Goal: Purchase product/service

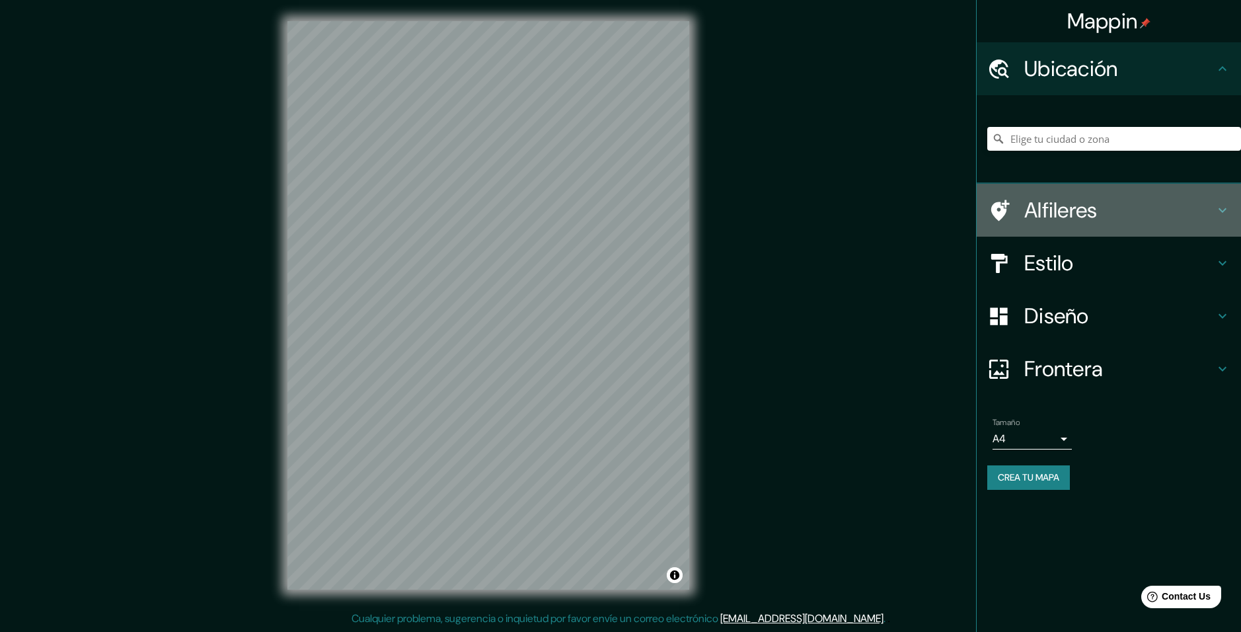
click at [1115, 215] on h4 "Alfileres" at bounding box center [1119, 210] width 190 height 26
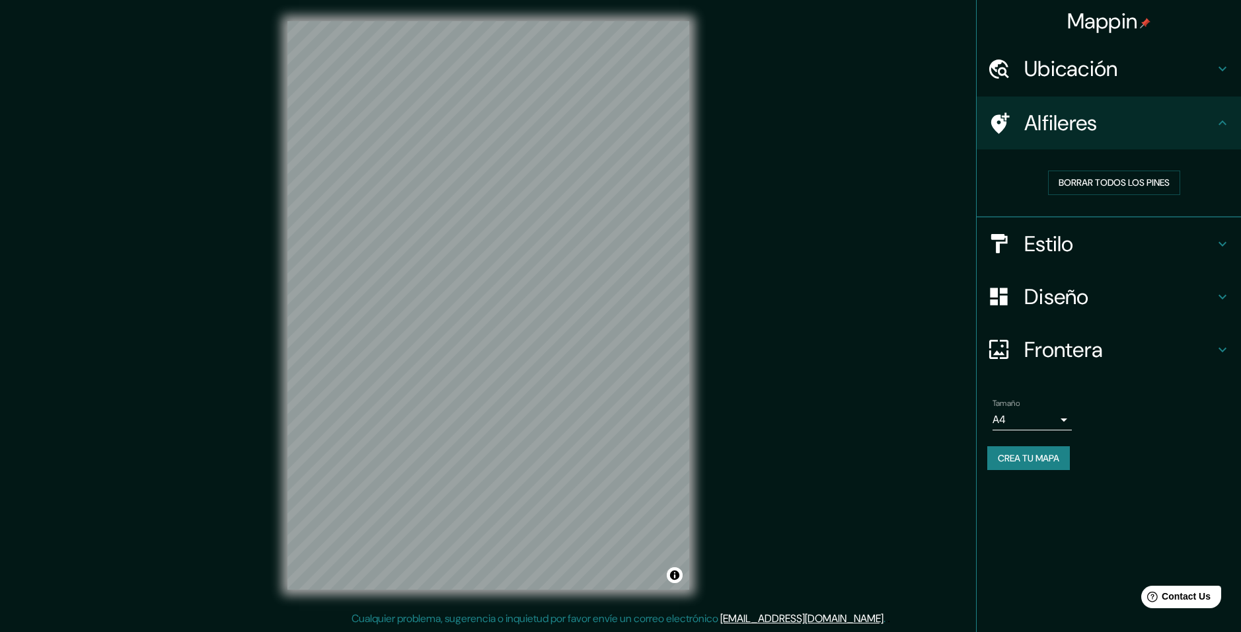
click at [1140, 239] on h4 "Estilo" at bounding box center [1119, 244] width 190 height 26
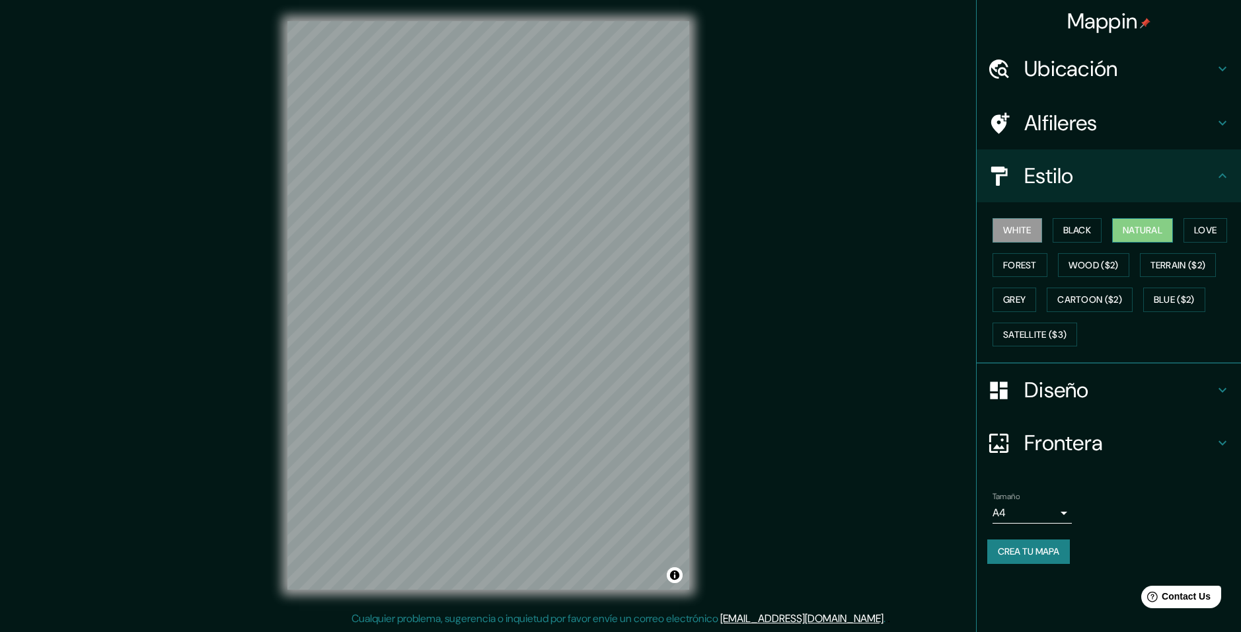
click at [1158, 225] on button "Natural" at bounding box center [1142, 230] width 61 height 24
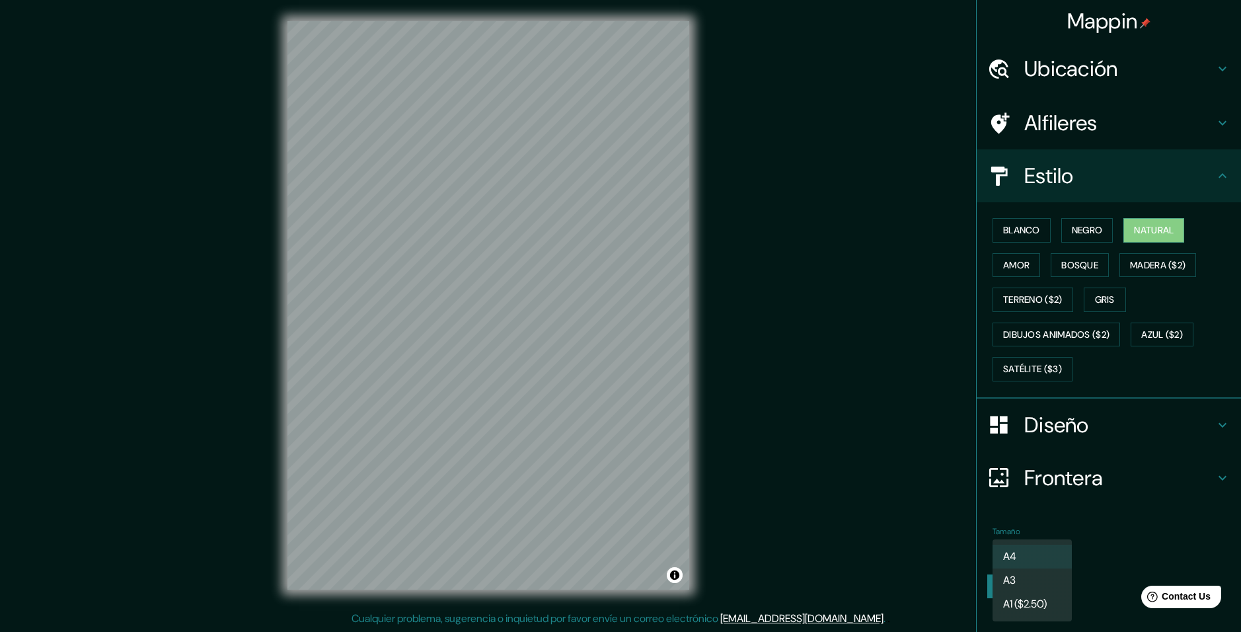
click at [1065, 548] on body "Mappin Ubicación Alfileres Estilo Blanco Negro Natural Amor Bosque Madera ($2) …" at bounding box center [620, 316] width 1241 height 632
click at [1038, 588] on li "A3" at bounding box center [1032, 580] width 79 height 24
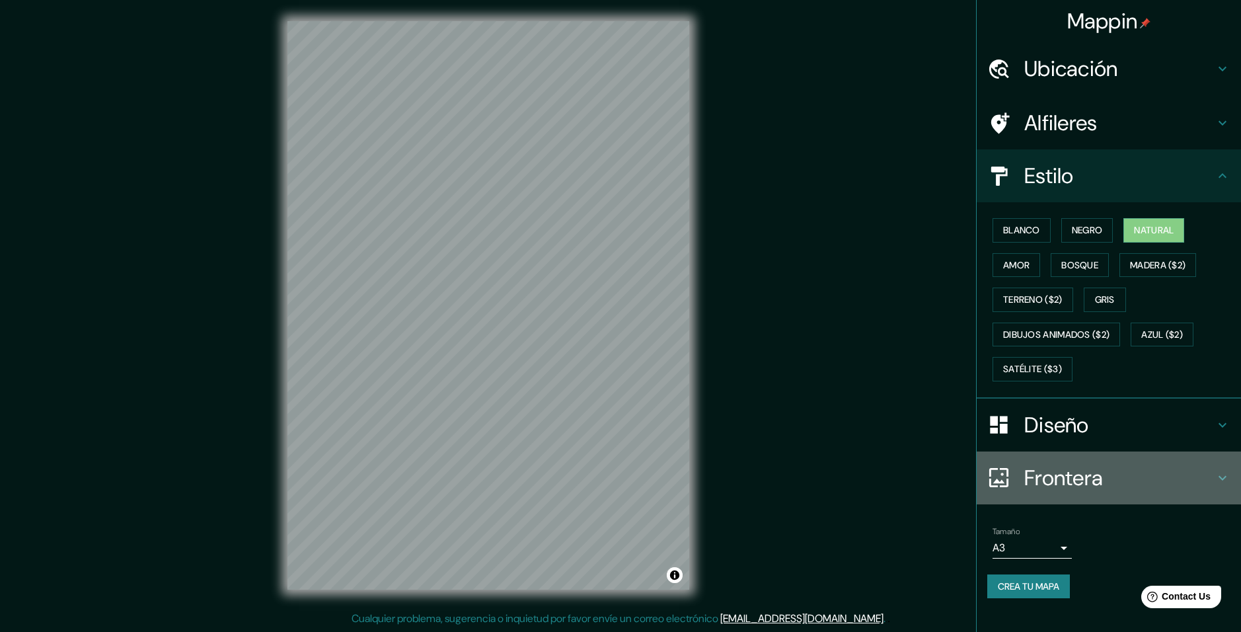
click at [1123, 482] on h4 "Frontera" at bounding box center [1119, 478] width 190 height 26
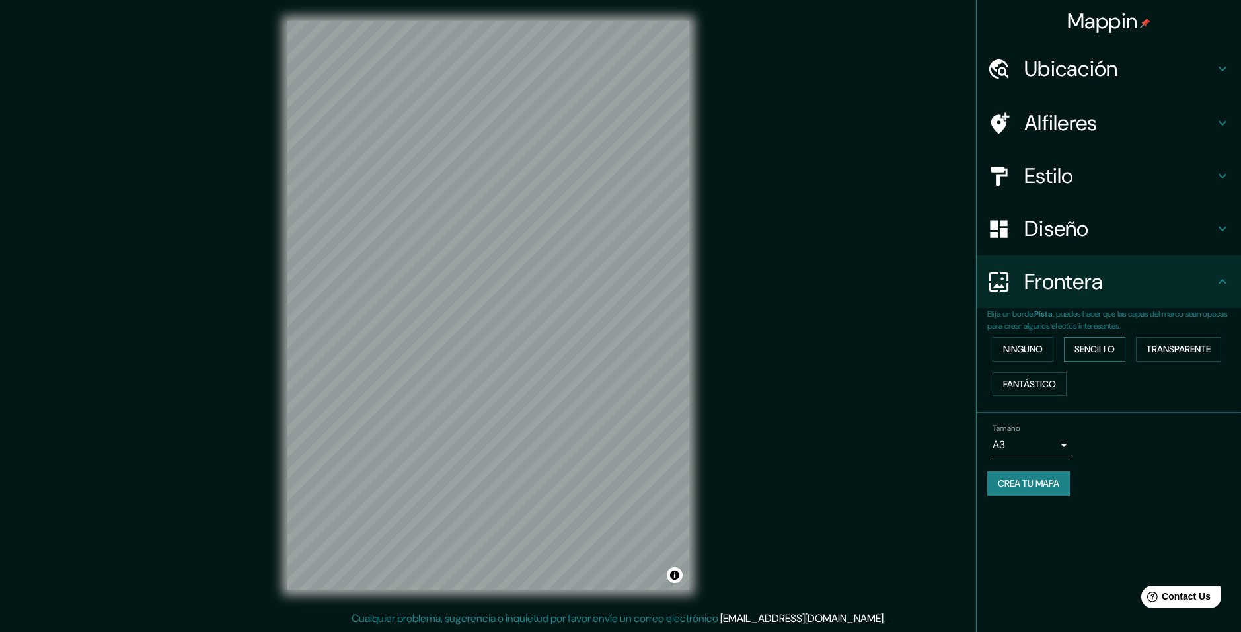
click at [1099, 352] on button "Sencillo" at bounding box center [1094, 349] width 61 height 24
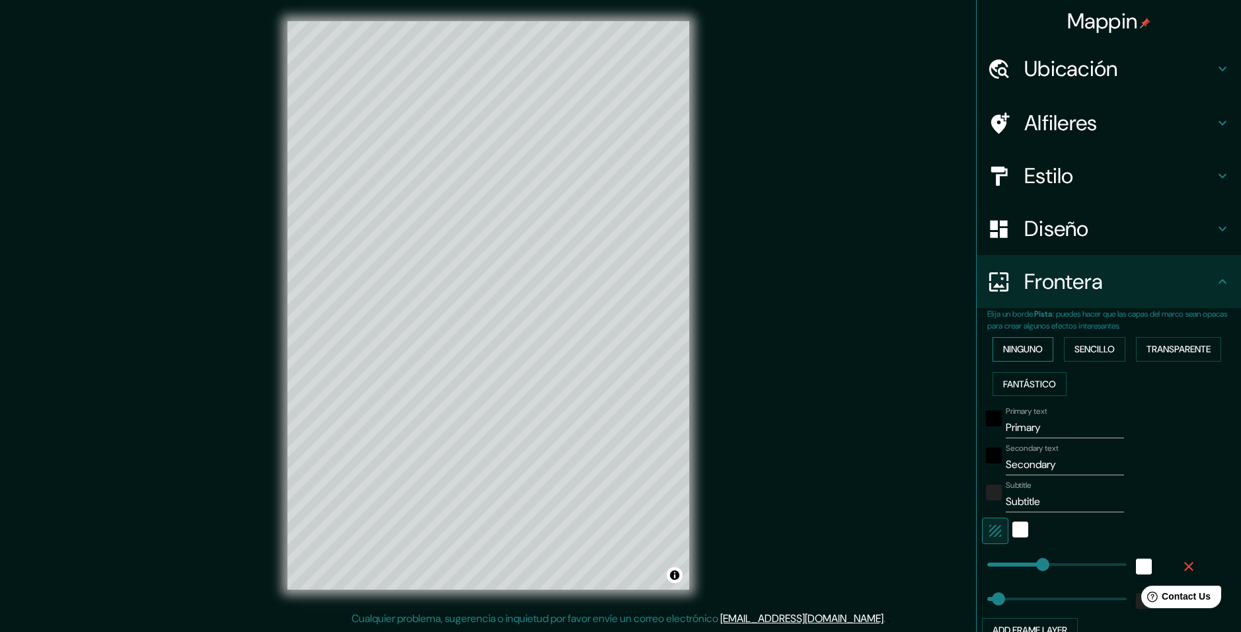
click at [1011, 353] on button "Ninguno" at bounding box center [1023, 349] width 61 height 24
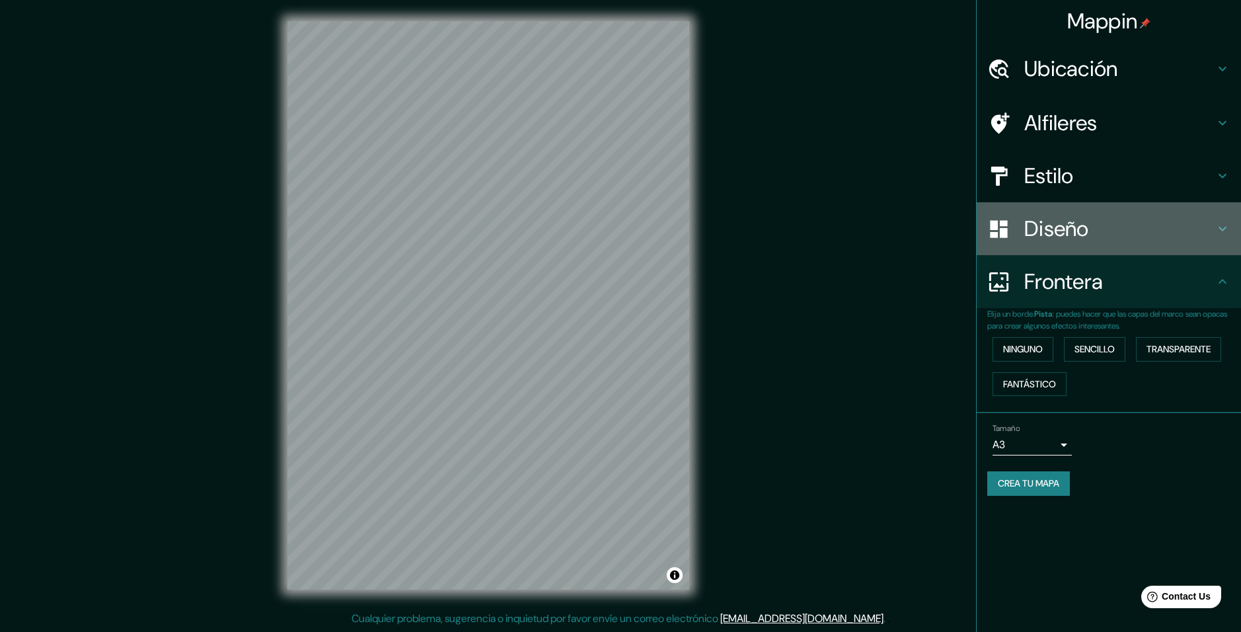
click at [1186, 241] on h4 "Diseño" at bounding box center [1119, 228] width 190 height 26
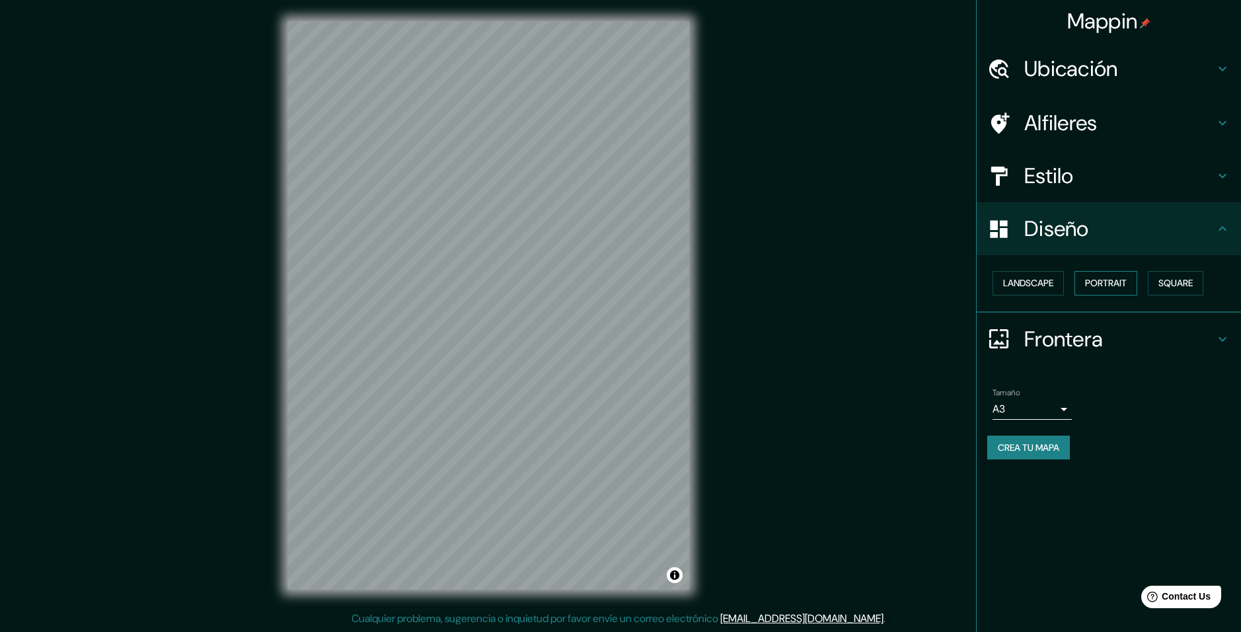
click at [1117, 274] on button "Portrait" at bounding box center [1106, 283] width 63 height 24
click at [1170, 284] on button "Square" at bounding box center [1176, 283] width 56 height 24
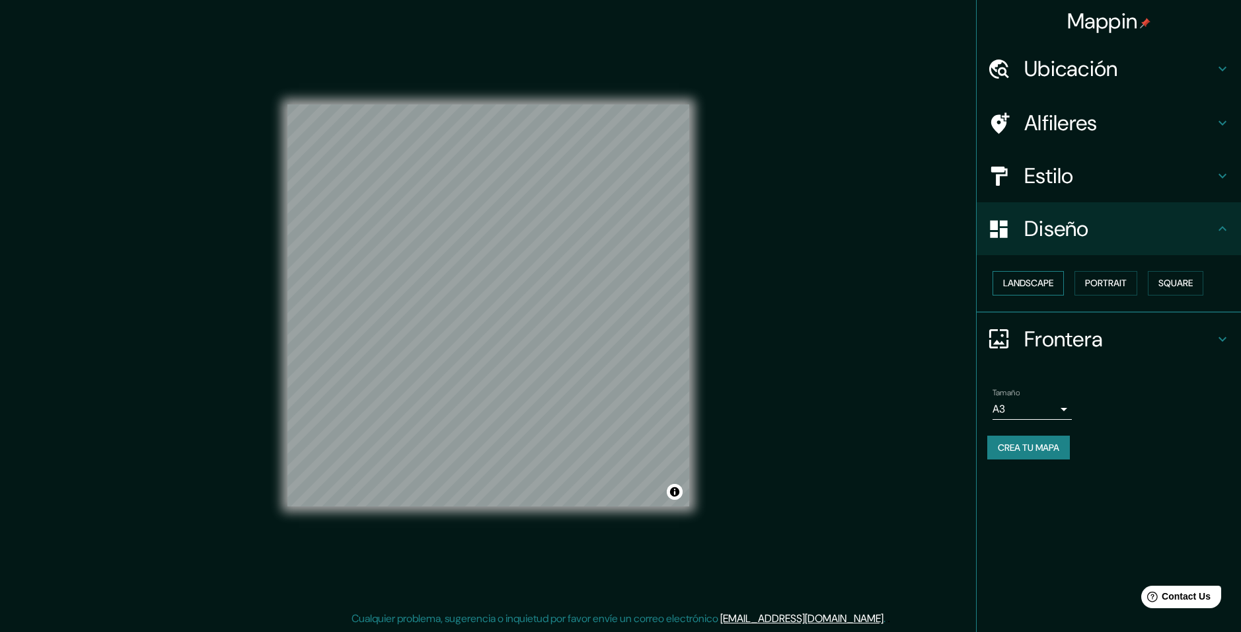
click at [1029, 287] on button "Landscape" at bounding box center [1028, 283] width 71 height 24
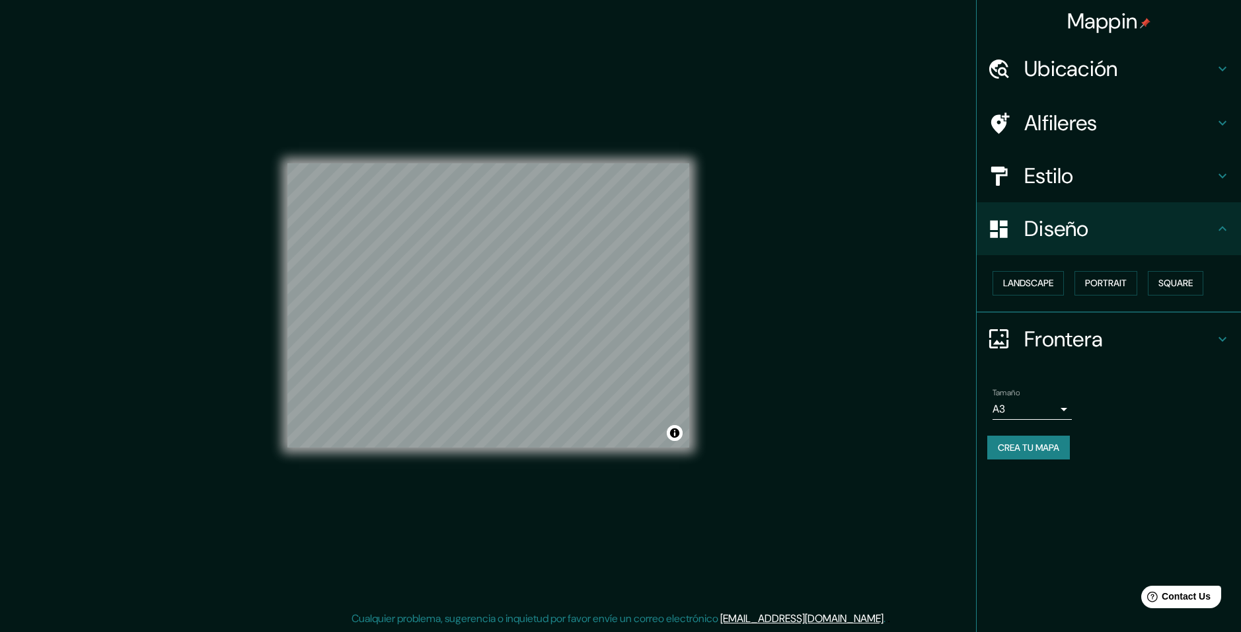
click at [1139, 278] on div "Landscape [GEOGRAPHIC_DATA]" at bounding box center [1114, 283] width 254 height 35
click at [1156, 280] on button "Square" at bounding box center [1176, 283] width 56 height 24
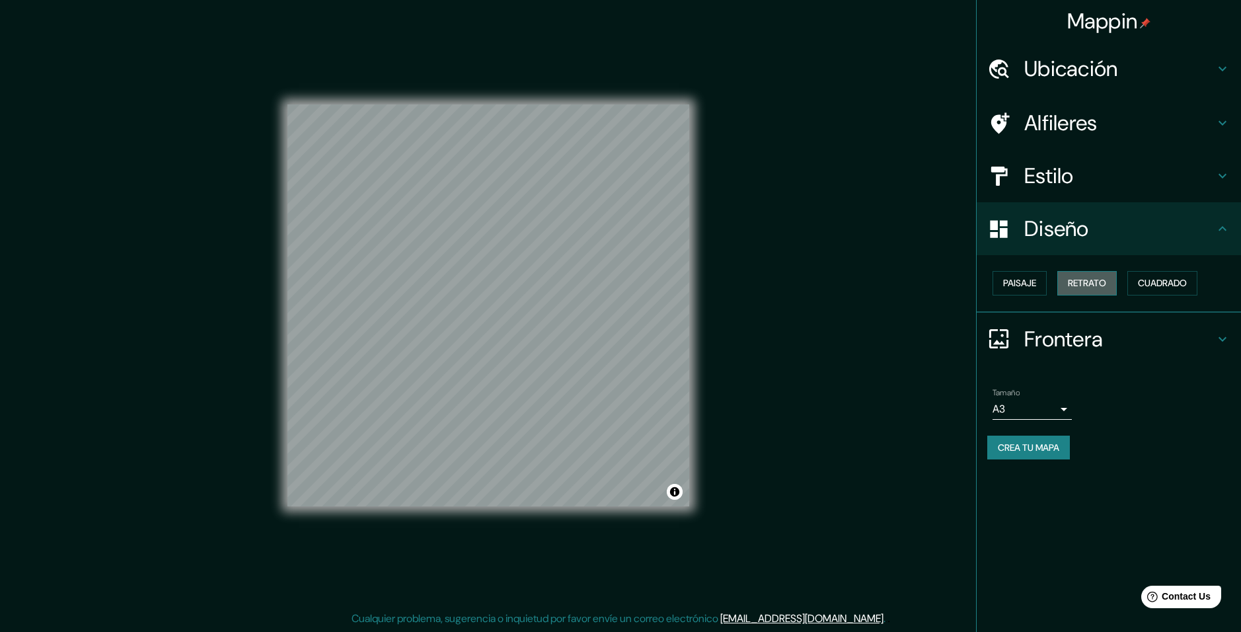
click at [1059, 285] on button "Retrato" at bounding box center [1086, 283] width 59 height 24
